Goal: Task Accomplishment & Management: Complete application form

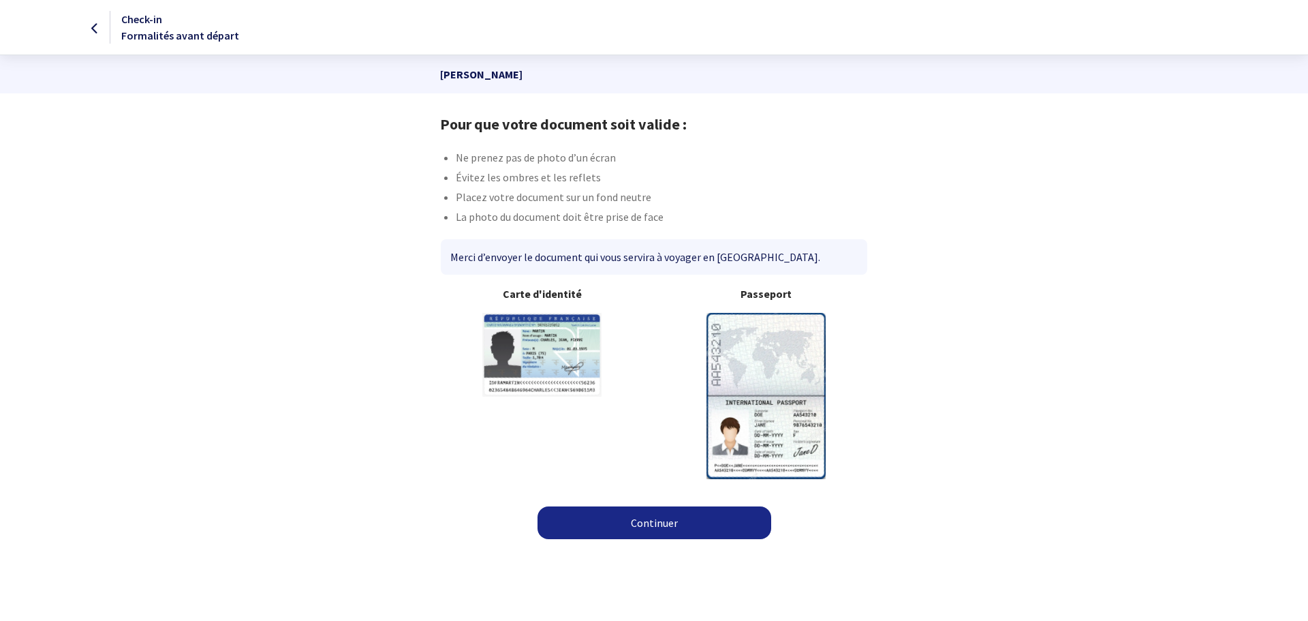
click at [660, 517] on link "Continuer" at bounding box center [655, 522] width 234 height 33
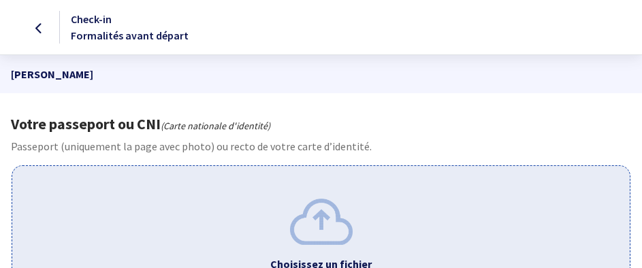
click at [240, 185] on div "Choisissez un fichier ou glissez ici Taille maximale : 10Mo Fichiers autorisés …" at bounding box center [321, 266] width 619 height 200
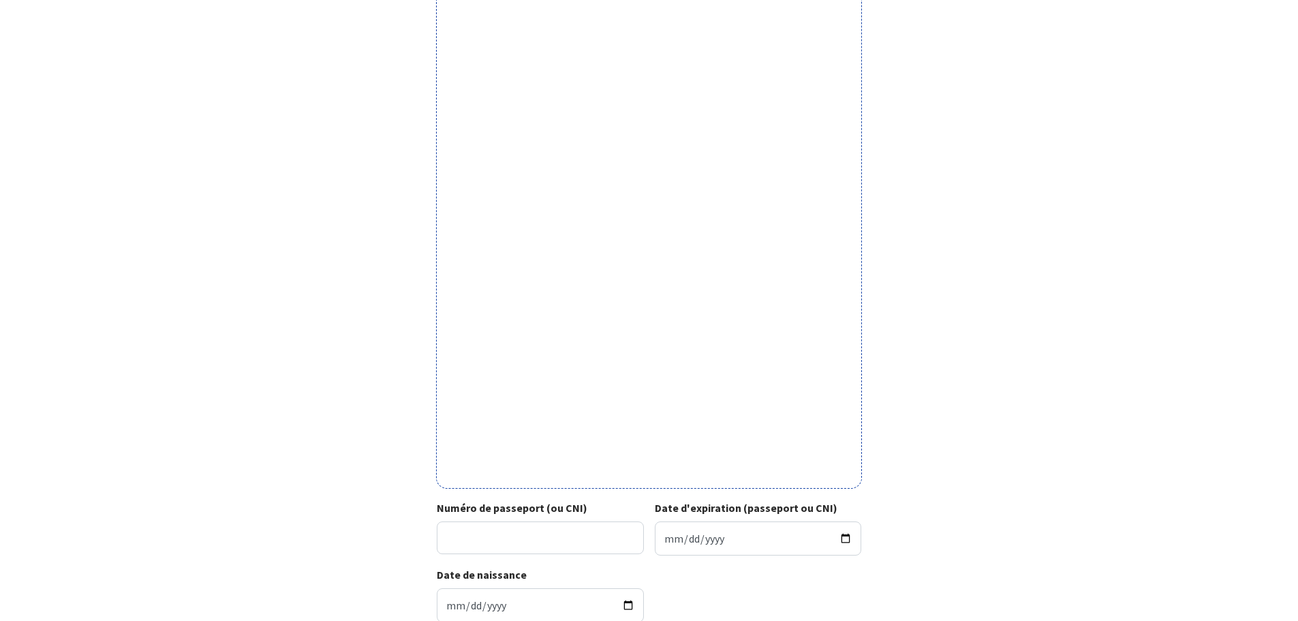
scroll to position [337, 0]
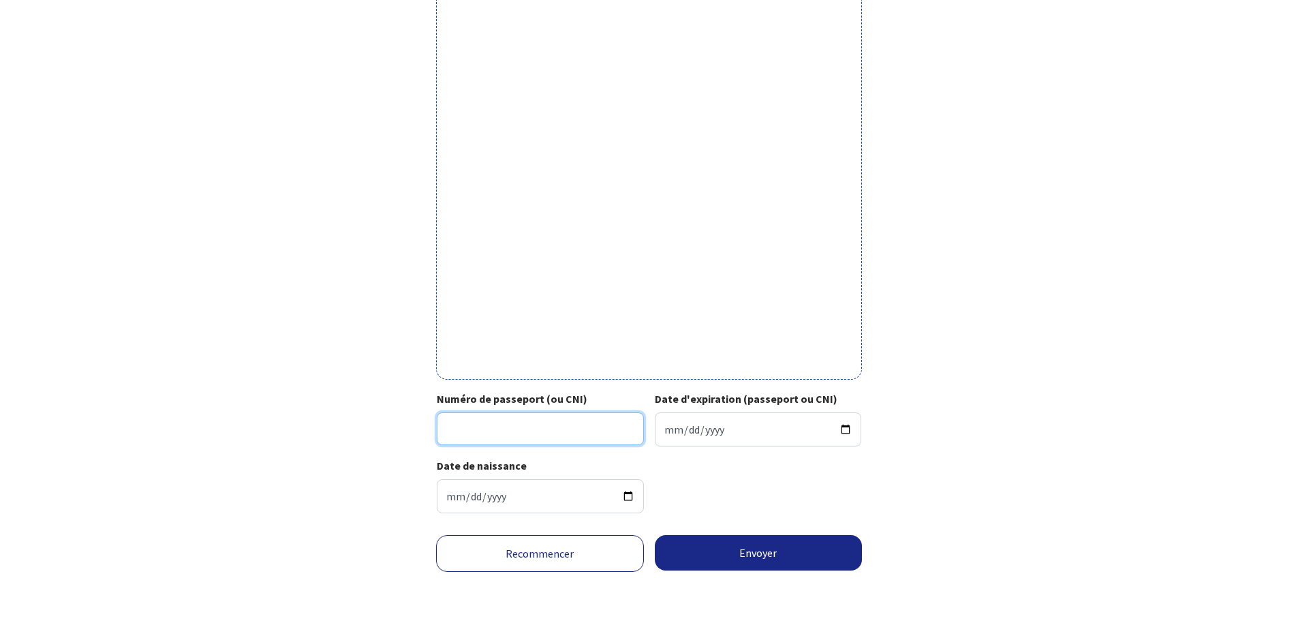
click at [474, 268] on input "Numéro de passeport (ou CNI)" at bounding box center [540, 428] width 207 height 33
type input "25EF698595"
click at [642, 268] on input "Date d'expiration (passeport ou CNI)" at bounding box center [758, 429] width 207 height 34
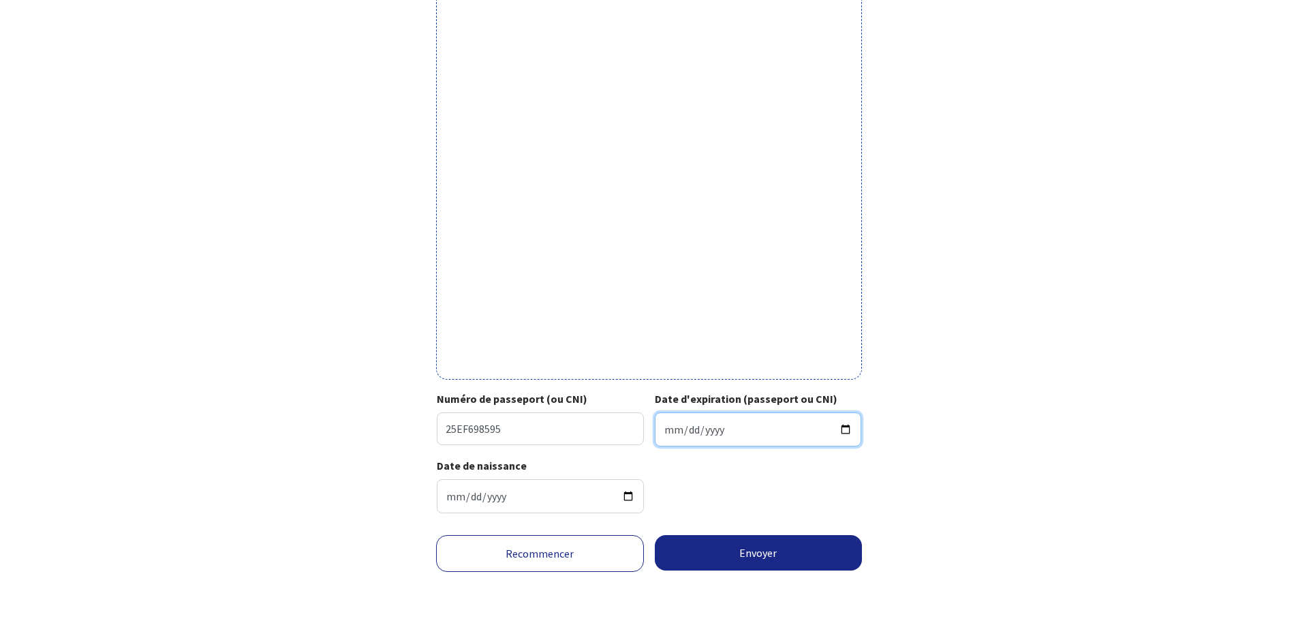
click at [642, 268] on input "Date d'expiration (passeport ou CNI)" at bounding box center [758, 429] width 207 height 34
type input "2035-07-15"
click at [306, 268] on div "Votre passeport ou CNI Passeport (uniquement la page avec photo) ou recto de vo…" at bounding box center [649, 151] width 770 height 745
click at [450, 268] on input "Date de naissance" at bounding box center [540, 496] width 207 height 34
type input "1971-09-29"
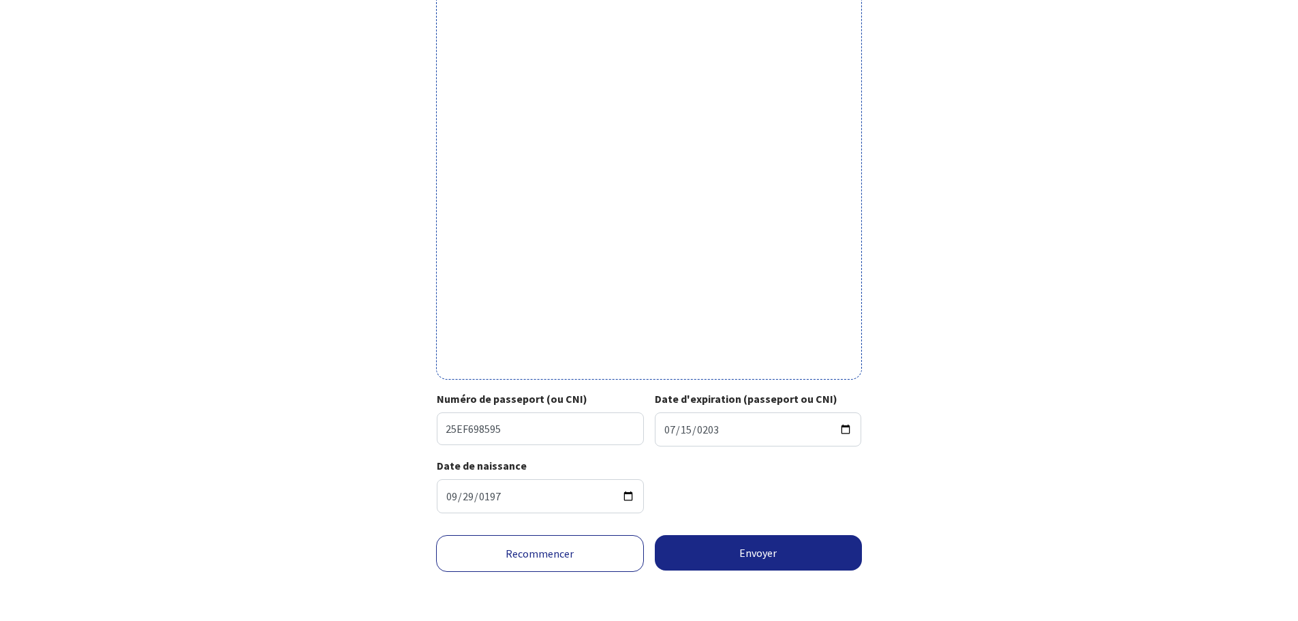
click at [642, 268] on div "Date de naissance 1971-09-29" at bounding box center [649, 490] width 424 height 67
click at [642, 268] on button "Envoyer" at bounding box center [759, 552] width 208 height 35
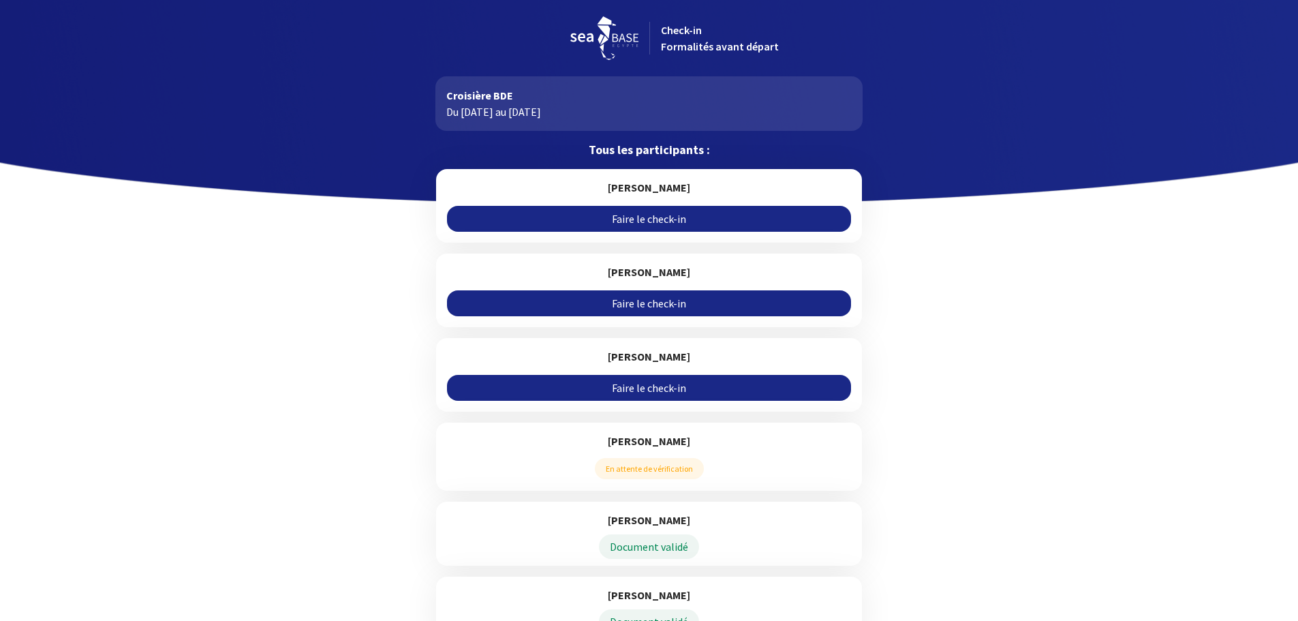
click at [649, 219] on link "Faire le check-in" at bounding box center [649, 219] width 404 height 26
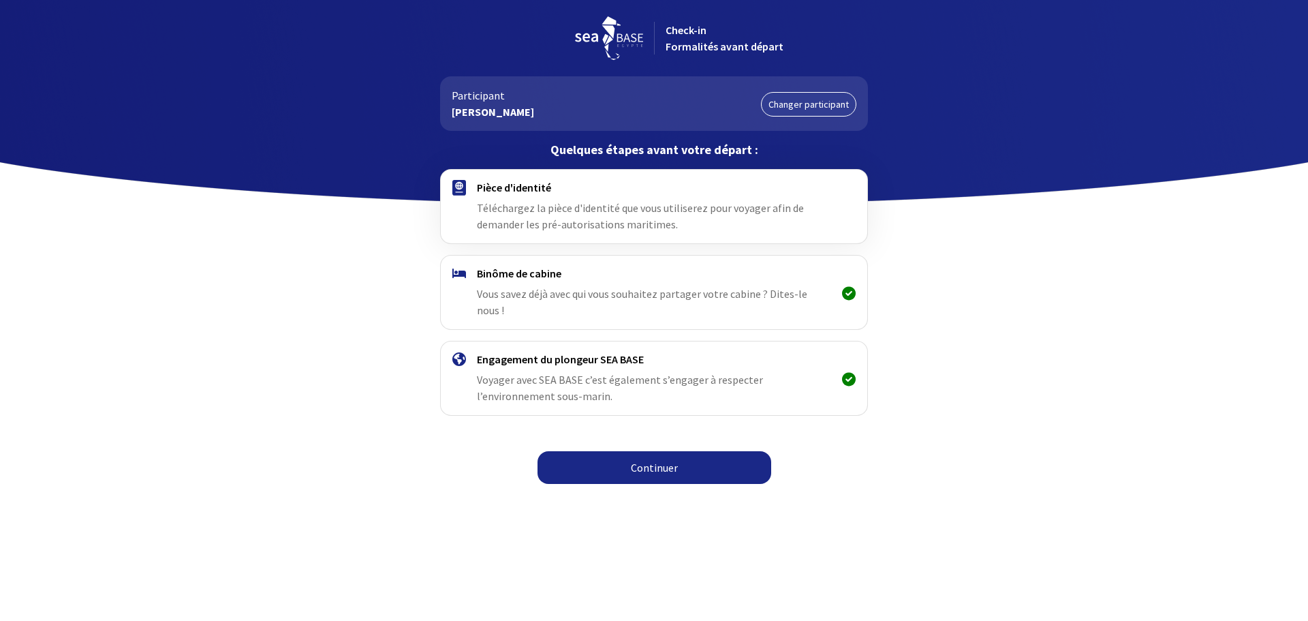
click at [663, 203] on span "Téléchargez la pièce d'identité que vous utiliserez pour voyager afin de demand…" at bounding box center [640, 216] width 327 height 30
click at [499, 199] on div "Pièce d'identité Téléchargez la pièce d'identité que vous utiliserez pour voyag…" at bounding box center [654, 207] width 354 height 52
click at [666, 453] on link "Continuer" at bounding box center [655, 467] width 234 height 33
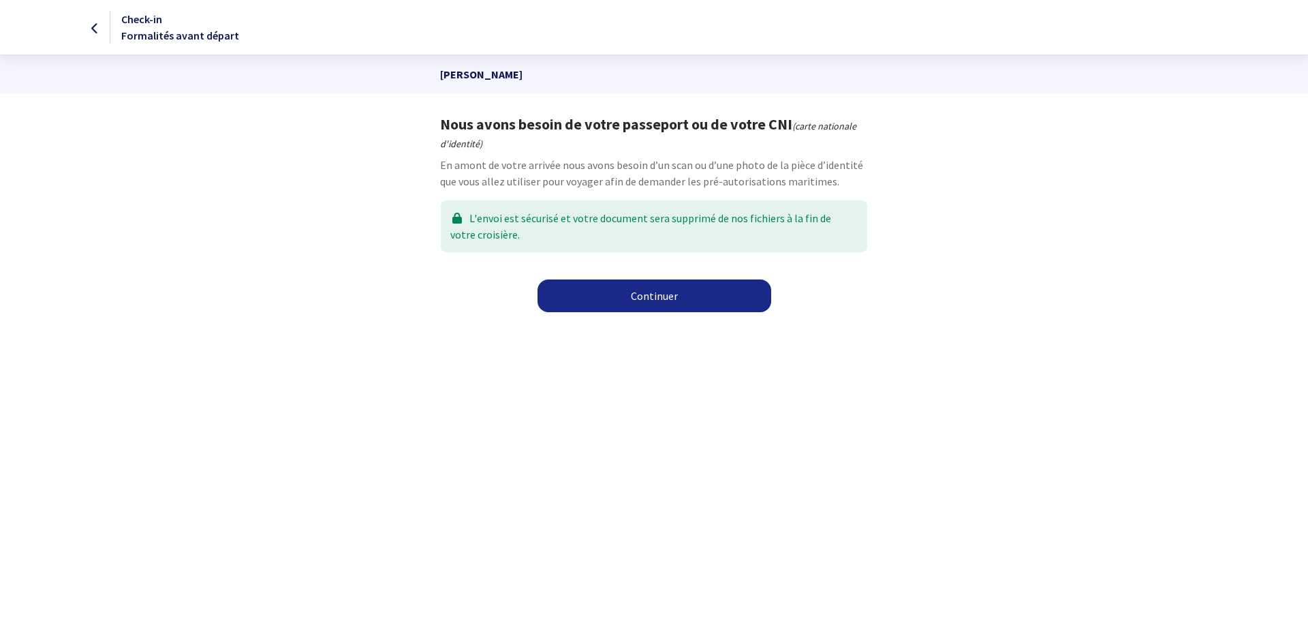
click at [677, 297] on link "Continuer" at bounding box center [655, 295] width 234 height 33
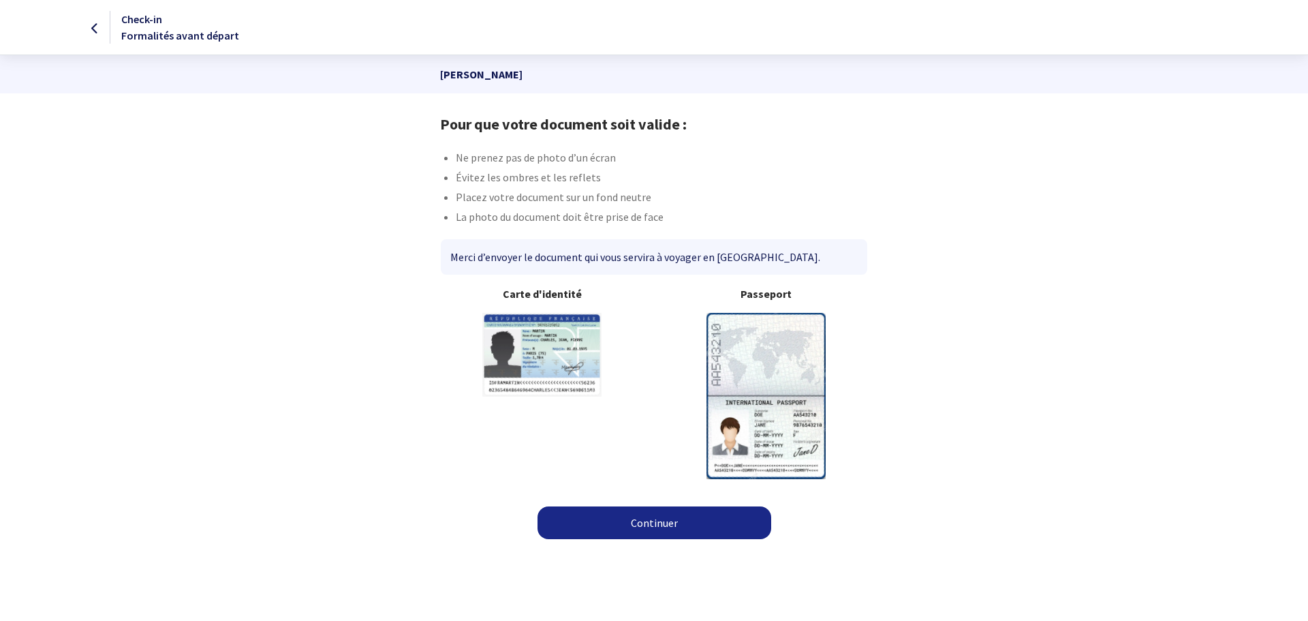
click at [650, 521] on link "Continuer" at bounding box center [655, 522] width 234 height 33
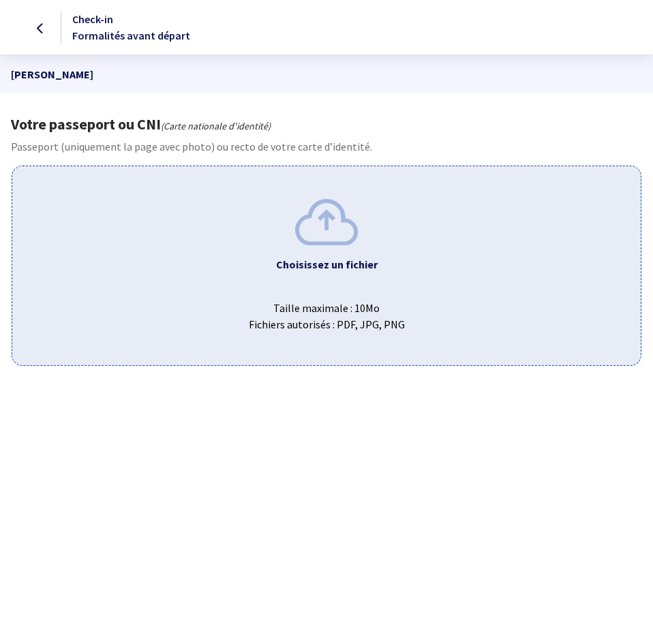
click at [179, 366] on html "Check-in Formalités avant départ Dominique Duthuron Votre passeport ou CNI (Car…" at bounding box center [326, 183] width 653 height 366
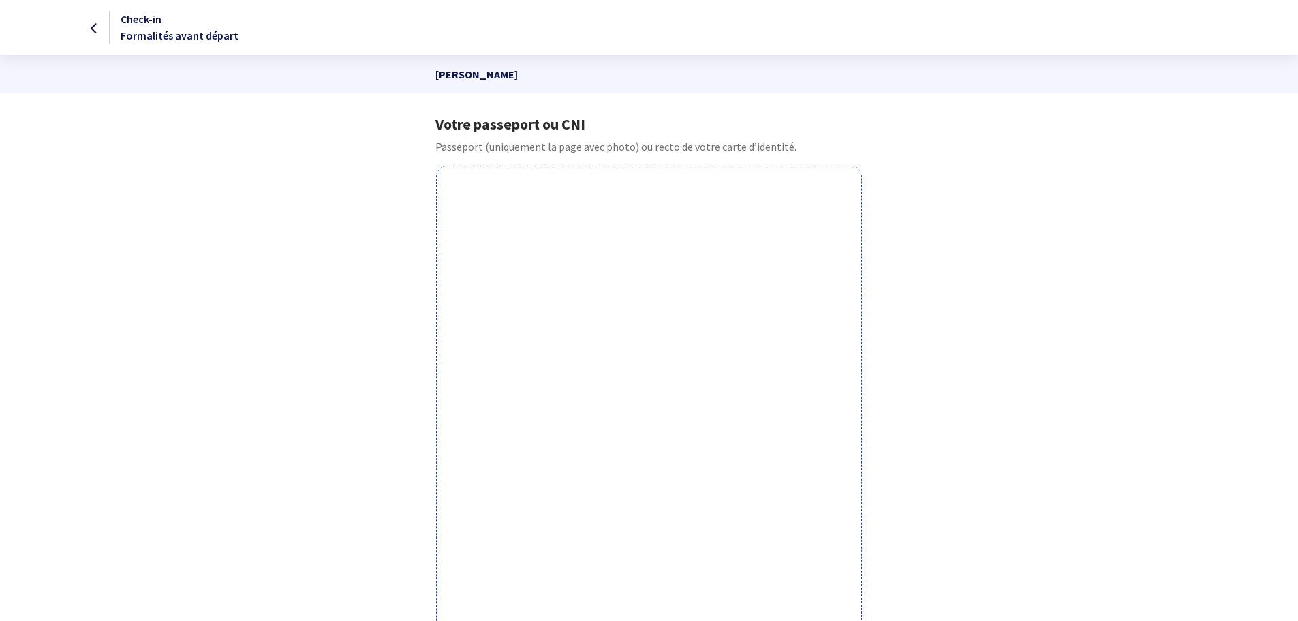
scroll to position [337, 0]
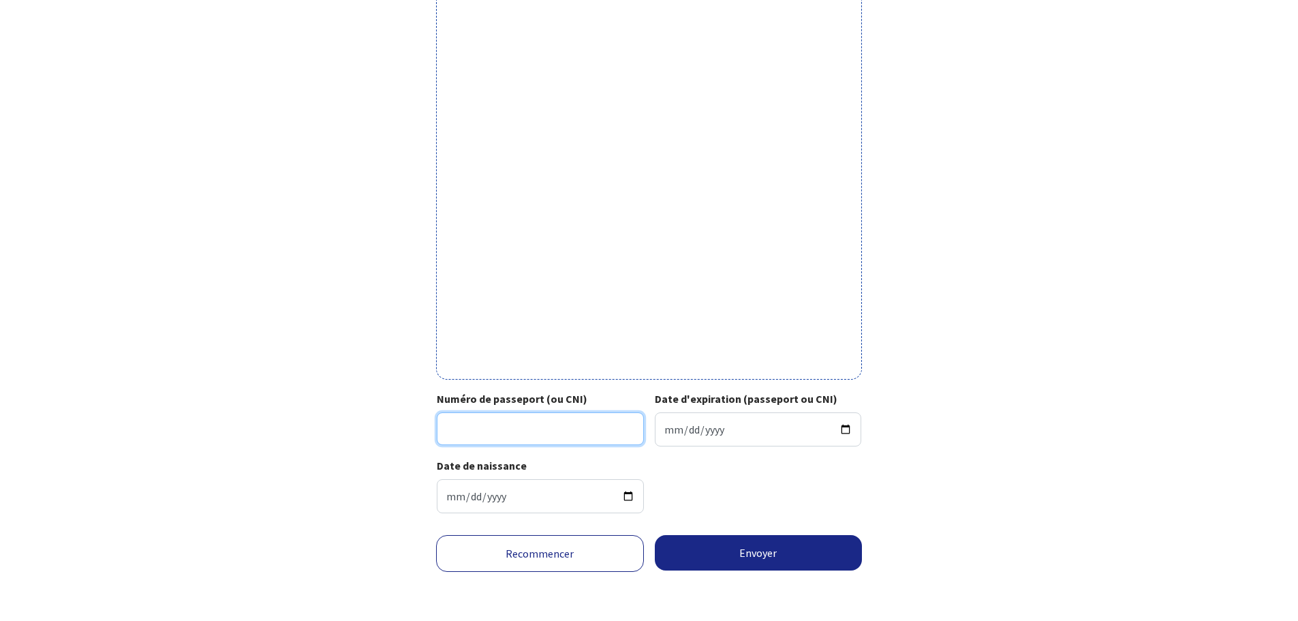
click at [475, 420] on input "Numéro de passeport (ou CNI)" at bounding box center [540, 428] width 207 height 33
click at [543, 439] on input "25EH" at bounding box center [540, 428] width 207 height 33
type input "25EH68905"
drag, startPoint x: 340, startPoint y: 417, endPoint x: 342, endPoint y: 398, distance: 19.2
click at [342, 405] on div "Votre passeport ou CNI Passeport (uniquement la page avec photo) ou recto de vo…" at bounding box center [649, 151] width 770 height 745
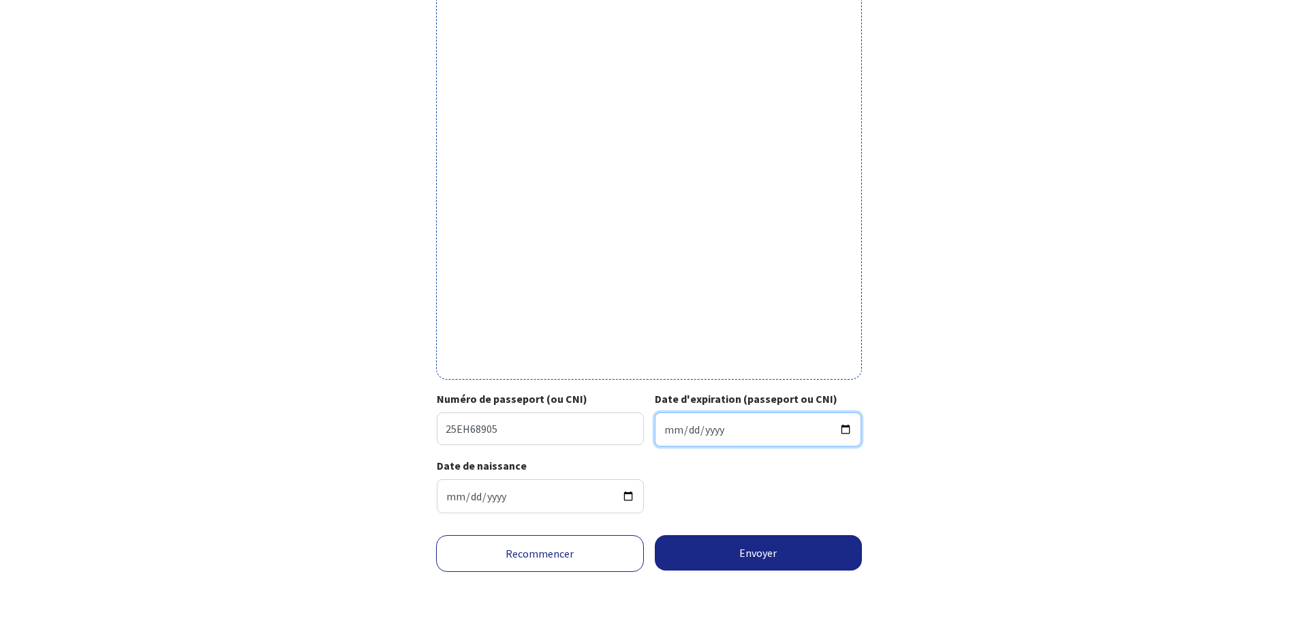
click at [642, 427] on input "Date d'expiration (passeport ou CNI)" at bounding box center [758, 429] width 207 height 34
click at [642, 430] on input "Date d'expiration (passeport ou CNI)" at bounding box center [758, 429] width 207 height 34
type input "2035-07-23"
drag, startPoint x: 975, startPoint y: 365, endPoint x: 984, endPoint y: 382, distance: 18.9
click at [642, 365] on div "Votre passeport ou CNI Passeport (uniquement la page avec photo) ou recto de vo…" at bounding box center [649, 151] width 770 height 745
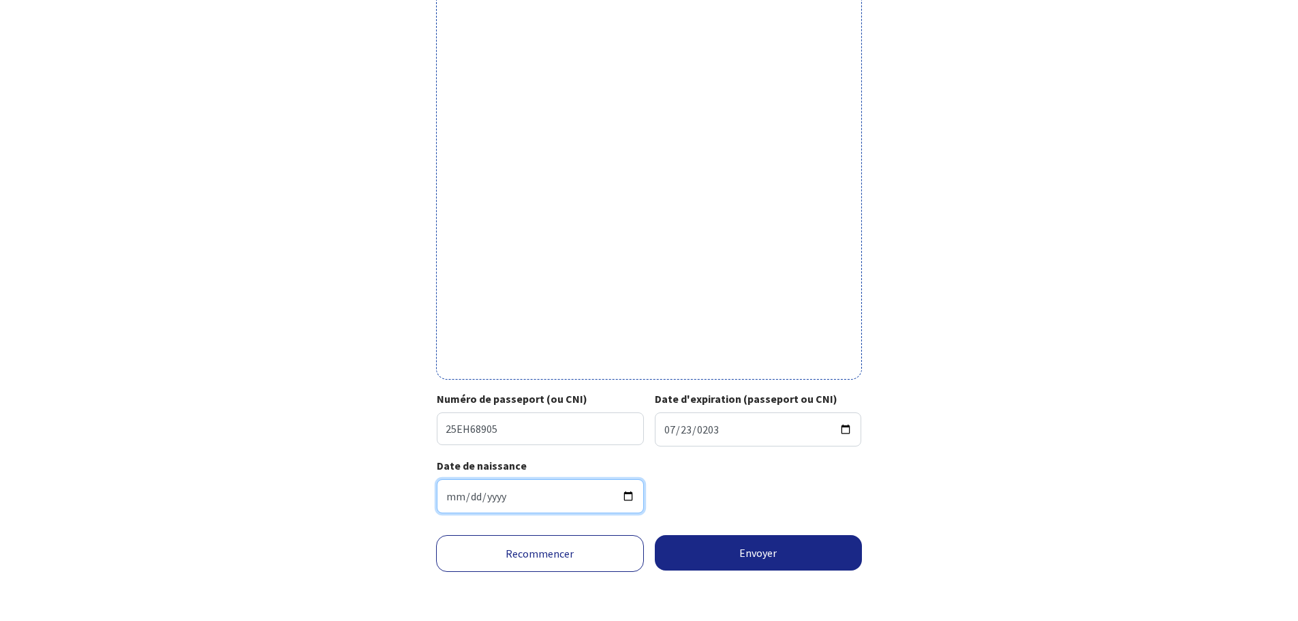
click at [437, 500] on input "Date de naissance" at bounding box center [540, 496] width 207 height 34
type input "1968-11-20"
click at [379, 482] on div "Votre passeport ou CNI Passeport (uniquement la page avec photo) ou recto de vo…" at bounding box center [649, 151] width 770 height 745
click at [642, 553] on button "Envoyer" at bounding box center [759, 552] width 208 height 35
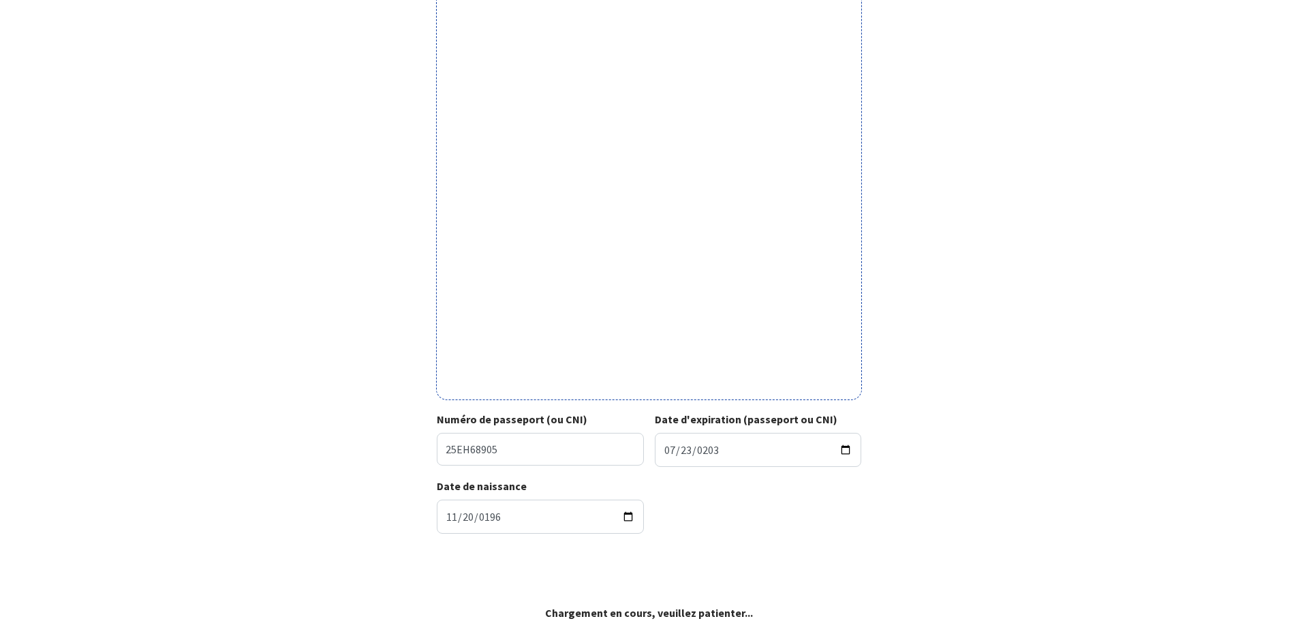
scroll to position [316, 0]
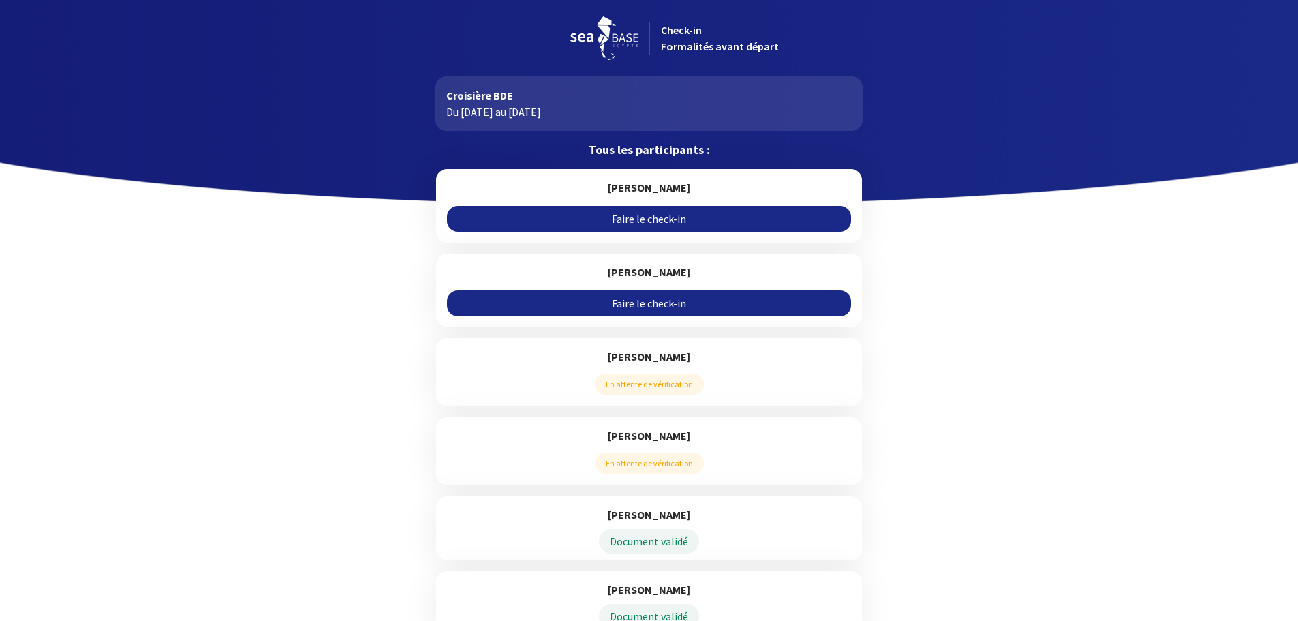
click at [658, 217] on link "Faire le check-in" at bounding box center [649, 219] width 404 height 26
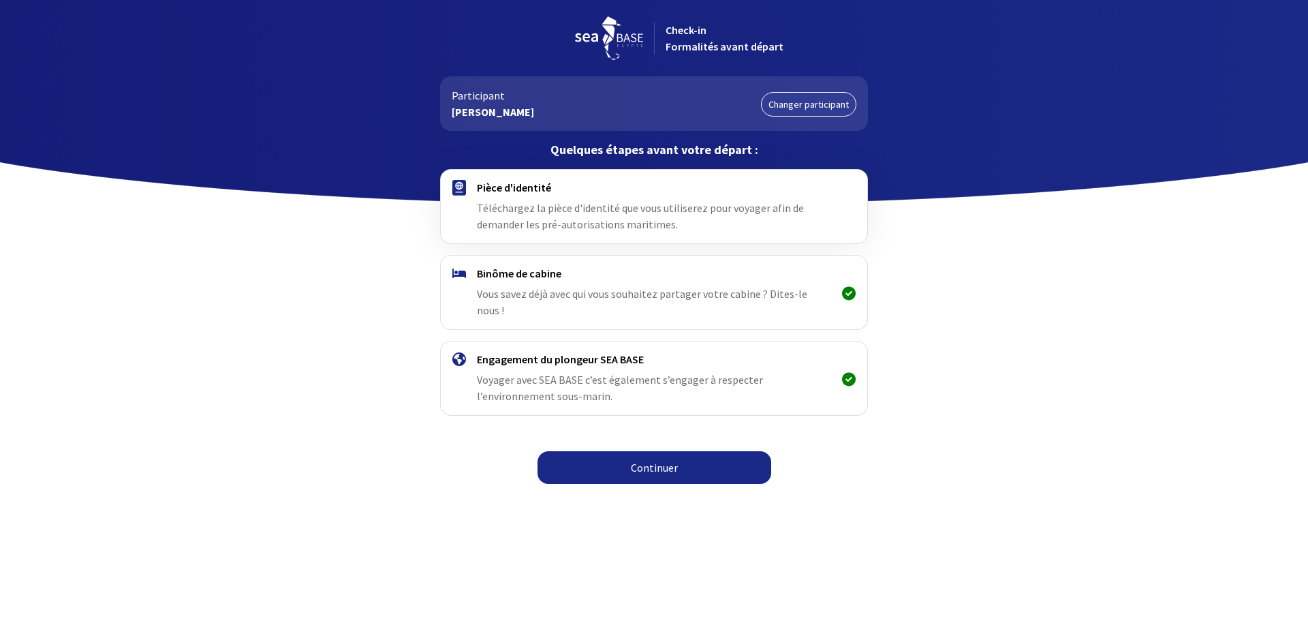
click at [637, 451] on link "Continuer" at bounding box center [655, 467] width 234 height 33
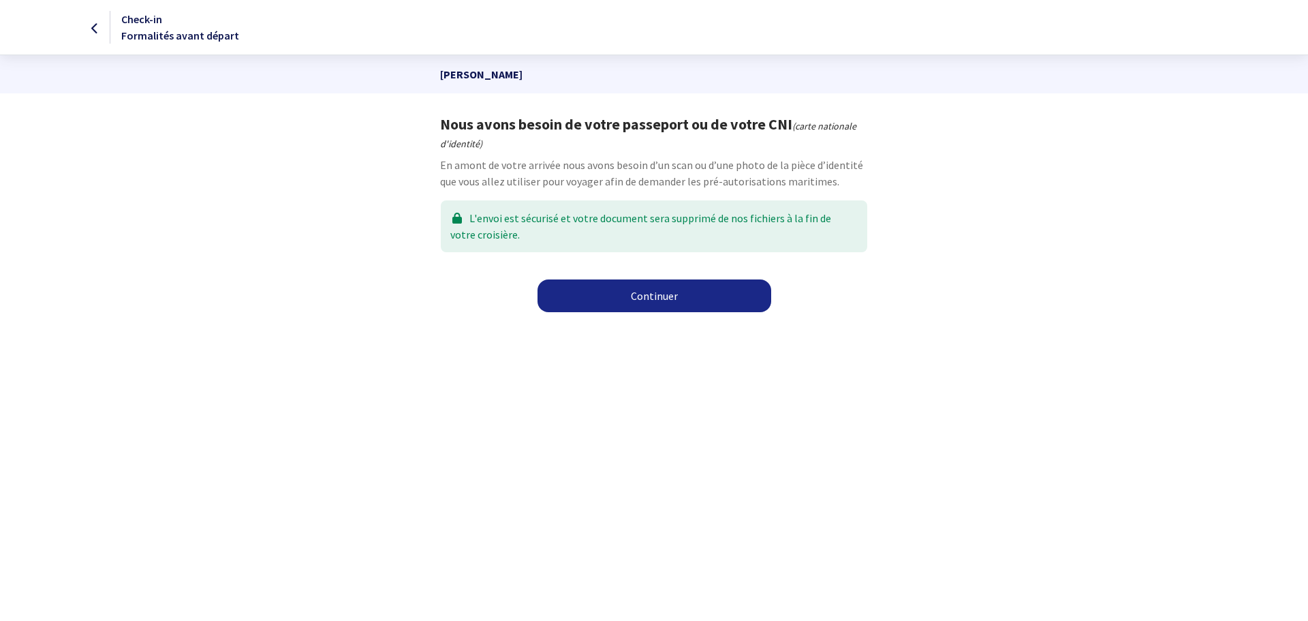
click at [647, 293] on link "Continuer" at bounding box center [655, 295] width 234 height 33
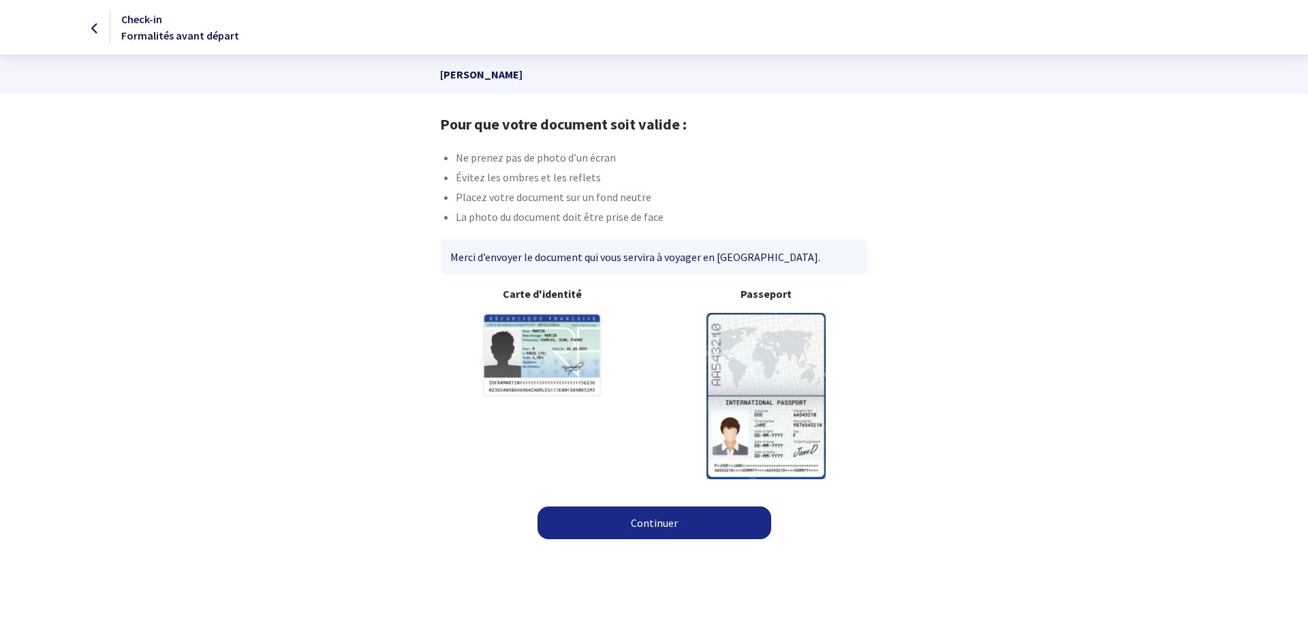
click at [652, 521] on link "Continuer" at bounding box center [655, 522] width 234 height 33
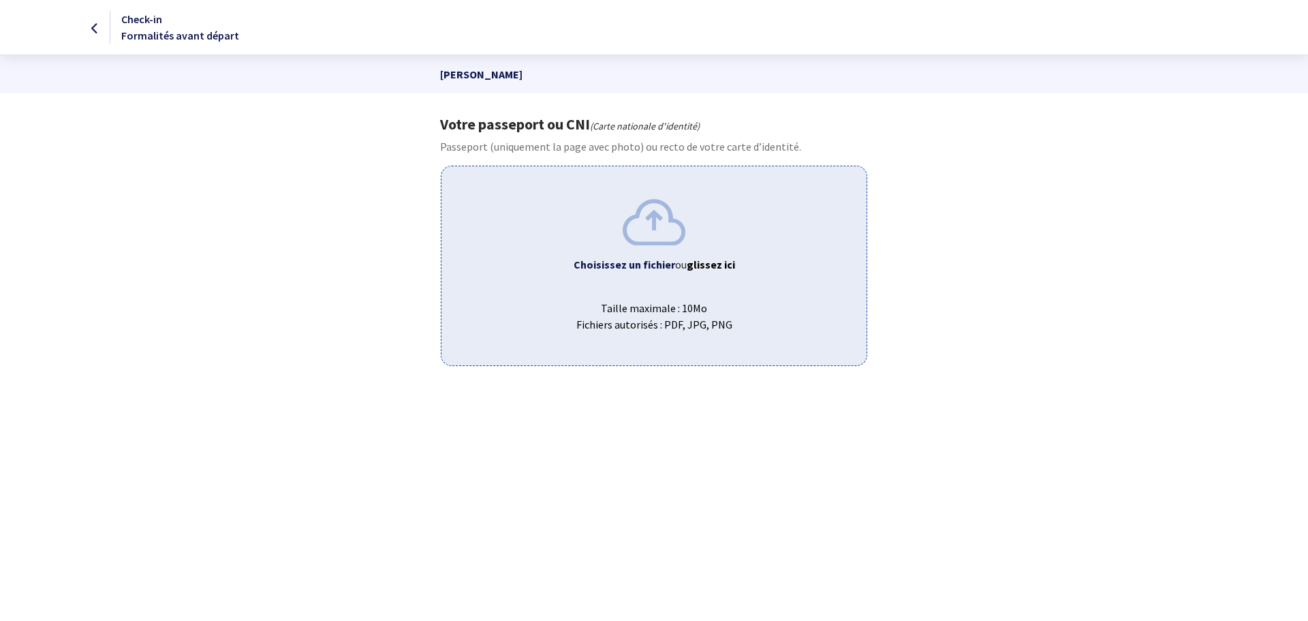
click at [673, 307] on span "Taille maximale : 10Mo Fichiers autorisés : PDF, JPG, PNG" at bounding box center [653, 311] width 403 height 44
click at [97, 29] on icon at bounding box center [94, 29] width 7 height 1
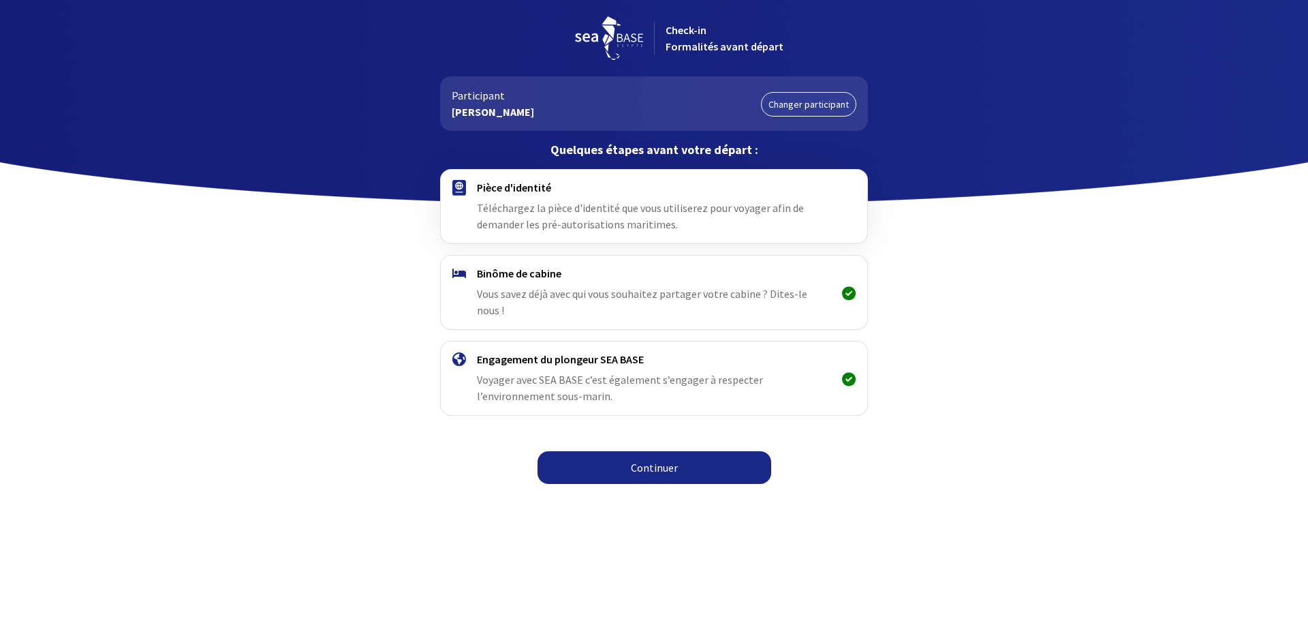
drag, startPoint x: 1123, startPoint y: 294, endPoint x: 1104, endPoint y: 248, distance: 50.4
click at [1121, 290] on body "Check-in Formalités avant départ Participant [PERSON_NAME] Changer participant …" at bounding box center [654, 246] width 1308 height 492
